Goal: Check status: Check status

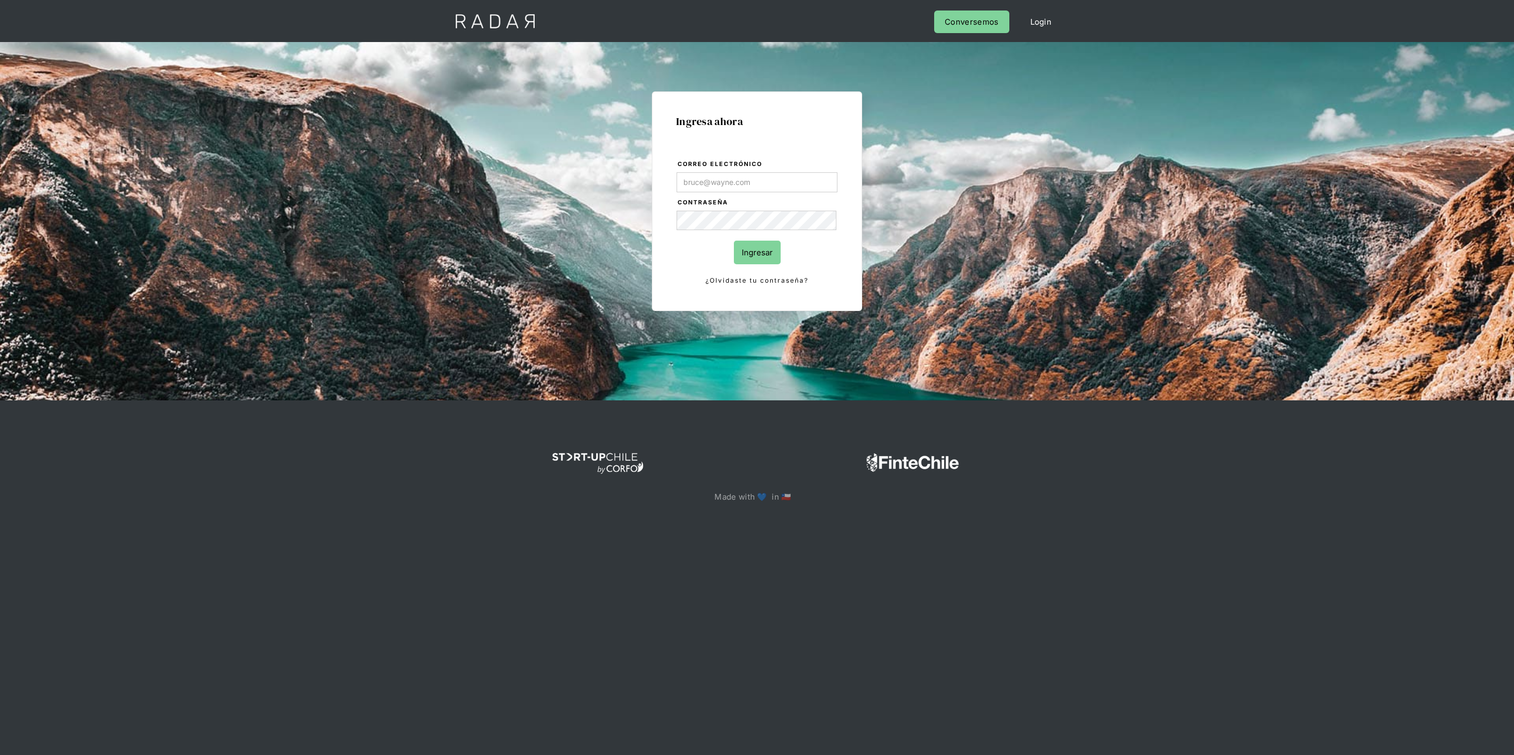
click at [764, 181] on input "Correo electrónico" at bounding box center [756, 182] width 161 height 20
click at [757, 541] on com-1password-button at bounding box center [757, 541] width 0 height 0
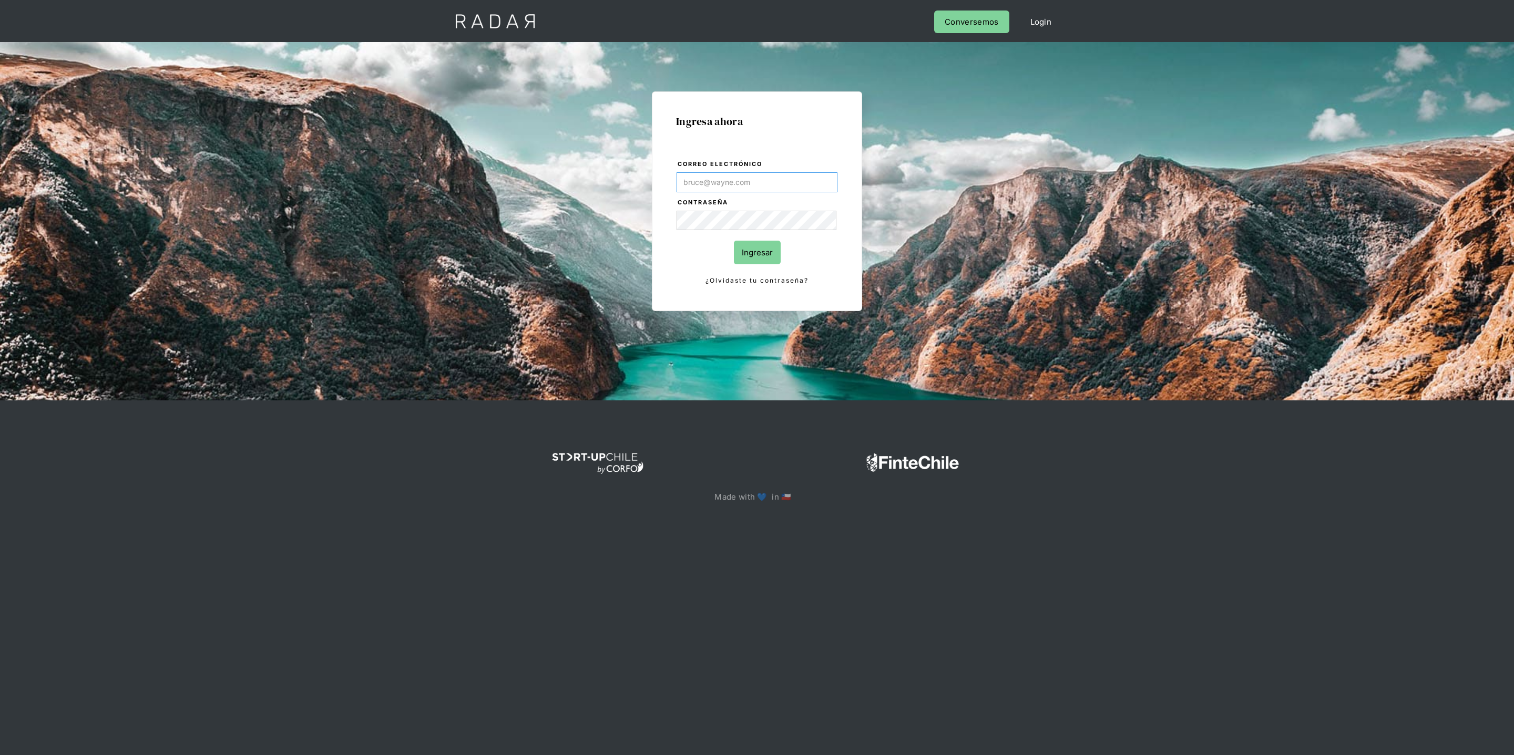
type input "[PERSON_NAME][EMAIL_ADDRESS][DOMAIN_NAME]"
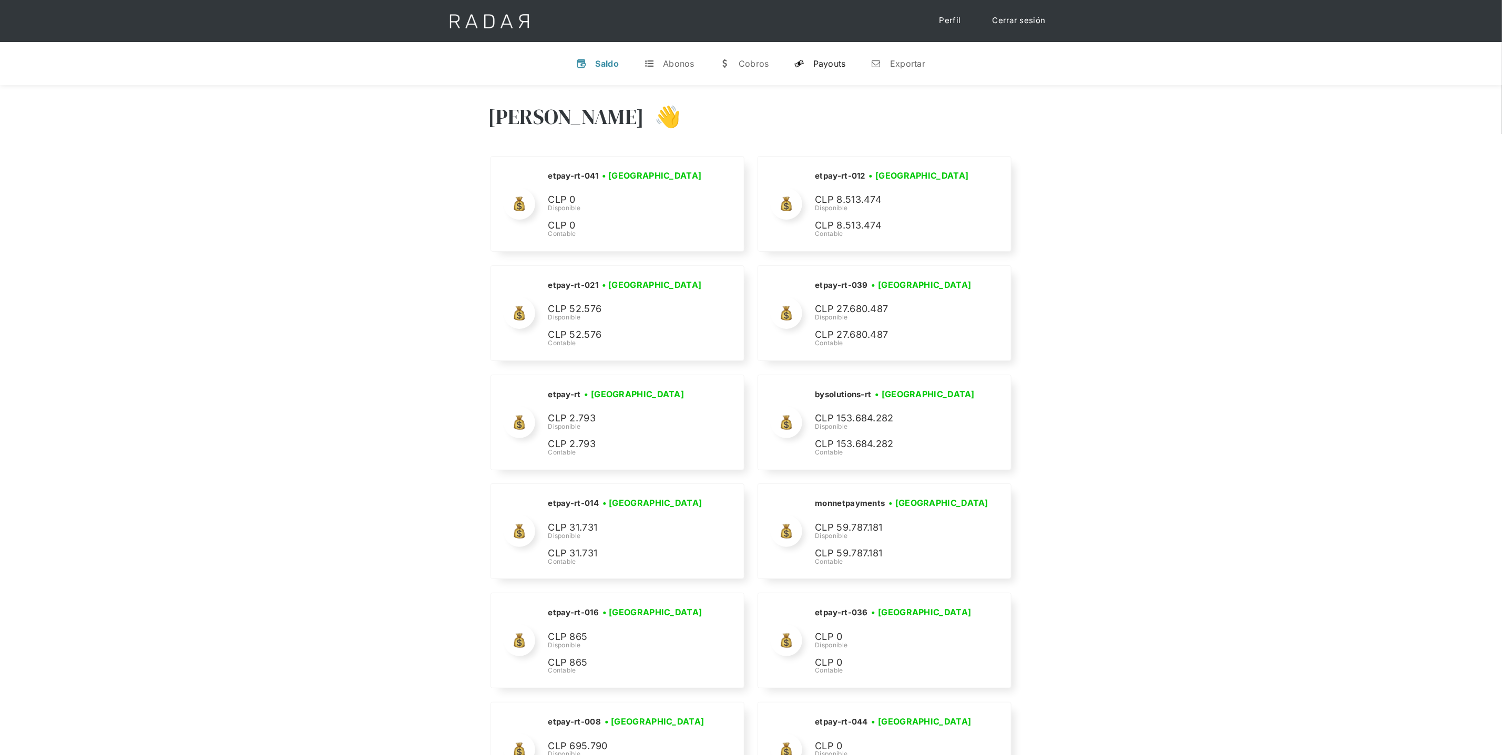
click at [824, 65] on div "Payouts" at bounding box center [829, 63] width 33 height 11
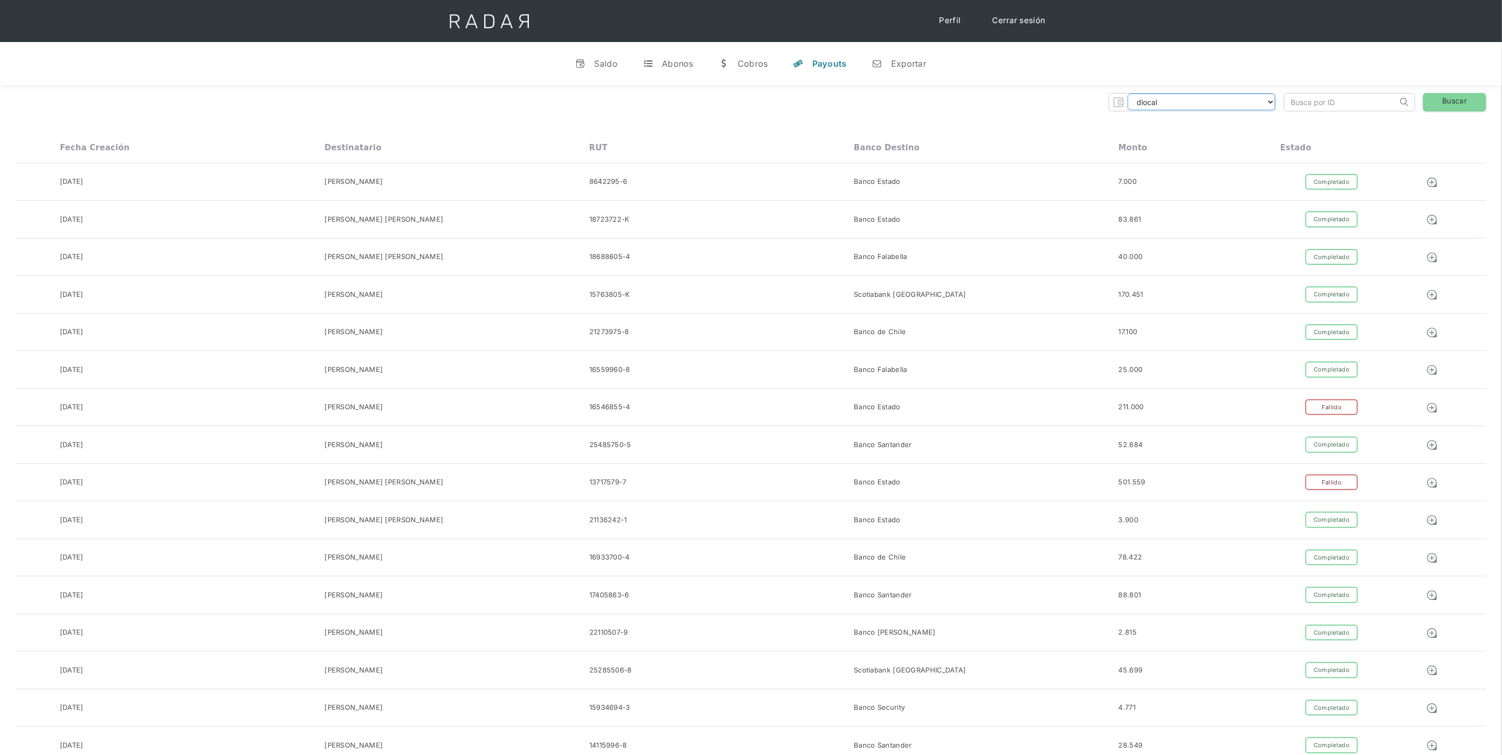
click at [1236, 101] on select "dlocal demergechile fcacl2 remitee clpro [PERSON_NAME] urigol radar-cliente rad…" at bounding box center [1201, 102] width 148 height 17
select select "[PERSON_NAME]-transfer"
click at [1314, 98] on input "search" at bounding box center [1340, 102] width 113 height 17
paste input "f6f606d7-94bf-48ee-bf75-3daf78d283f6"
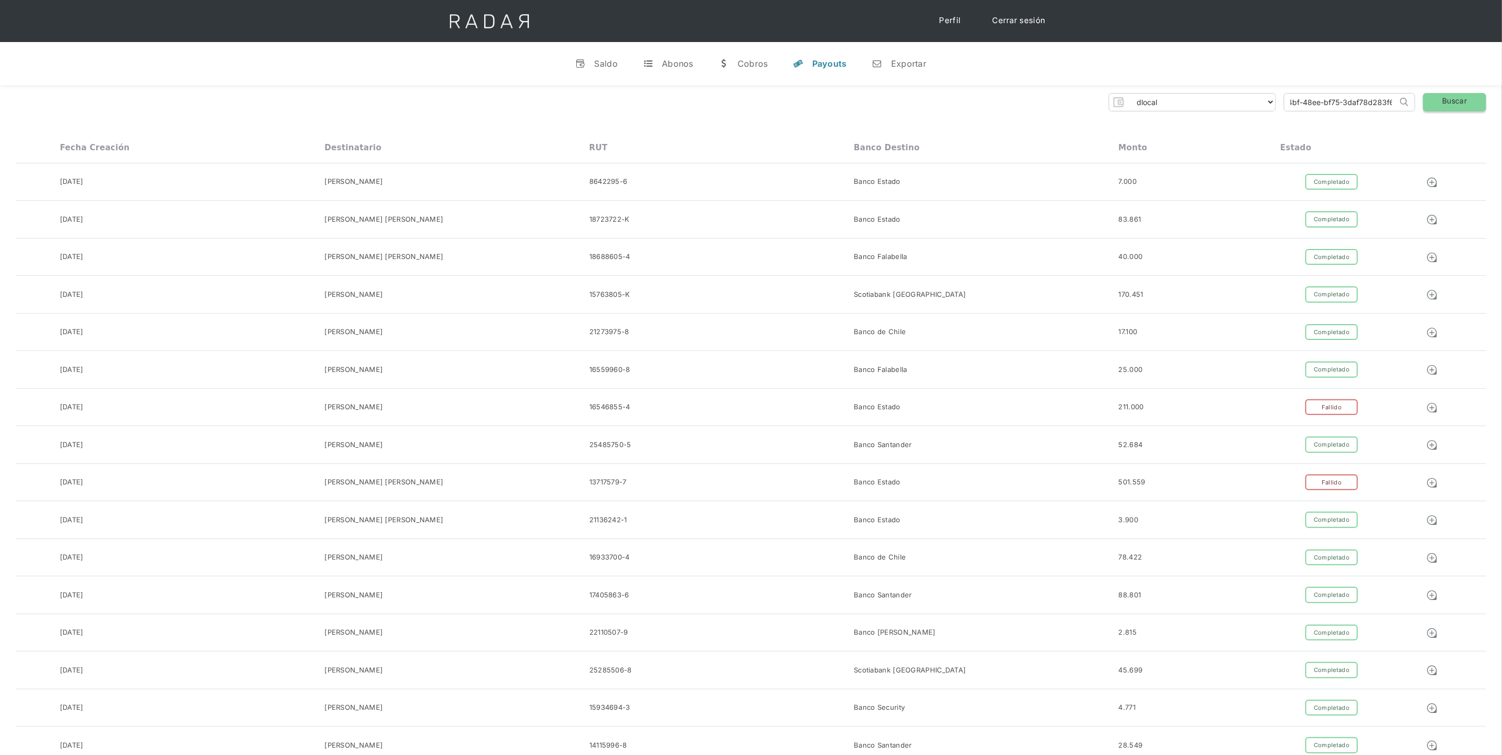
type input "f6f606d7-94bf-48ee-bf75-3daf78d283f6"
click at [1459, 98] on link "Buscar" at bounding box center [1454, 102] width 63 height 18
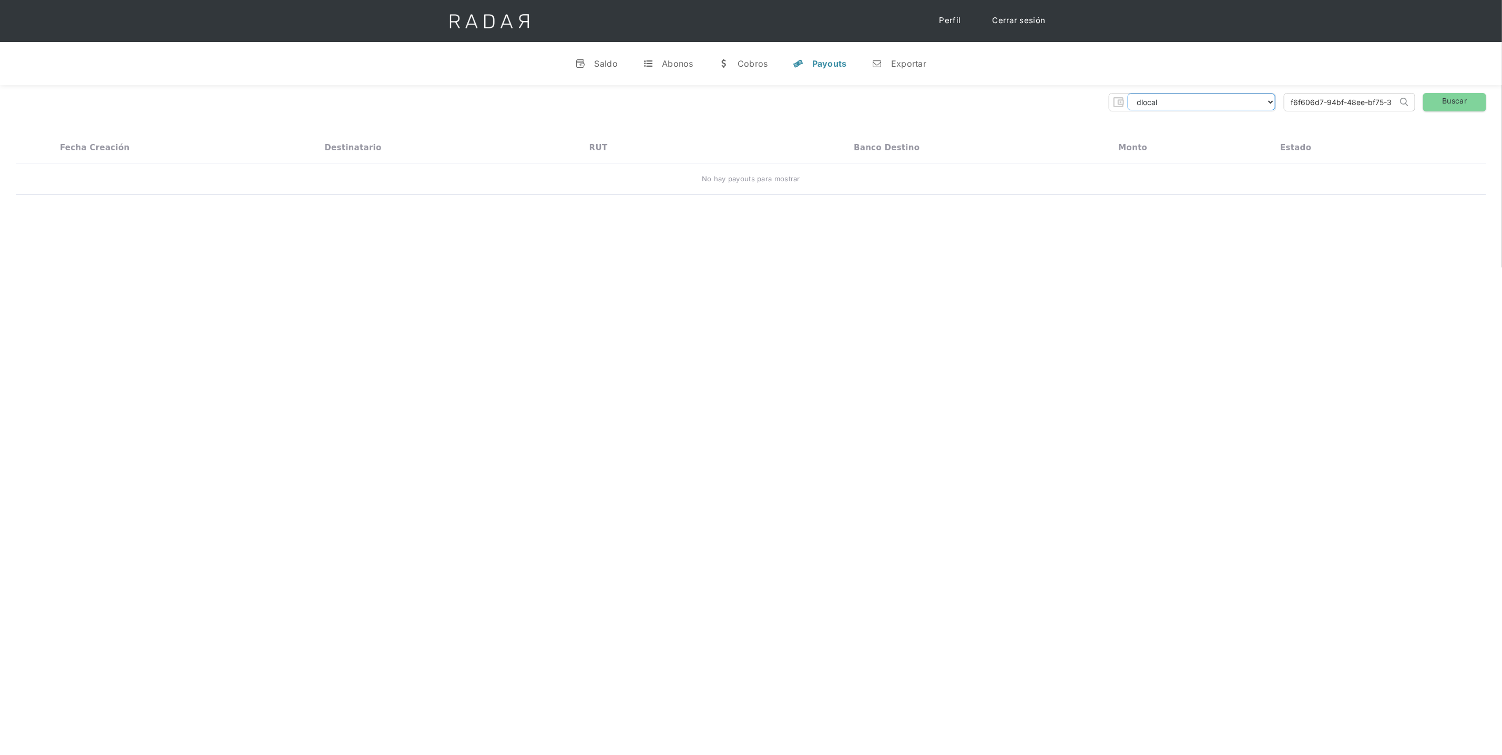
click at [1239, 104] on select "dlocal demergechile fcacl2 remitee clpro [PERSON_NAME] urigol radar-cliente rad…" at bounding box center [1201, 102] width 148 height 17
select select "[PERSON_NAME]-bnpl"
click at [1452, 93] on link "Buscar" at bounding box center [1454, 102] width 63 height 18
